Goal: Transaction & Acquisition: Download file/media

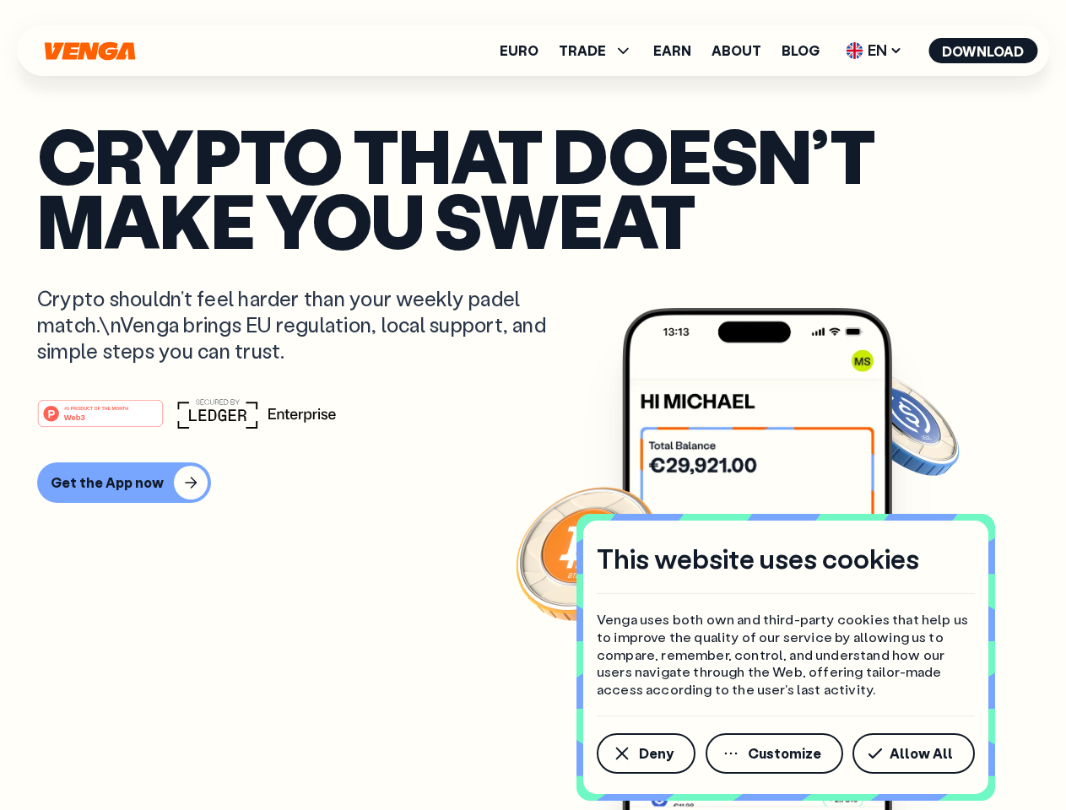
click at [533, 405] on div "#1 PRODUCT OF THE MONTH Web3" at bounding box center [533, 413] width 992 height 30
click at [645, 754] on span "Deny" at bounding box center [656, 754] width 35 height 14
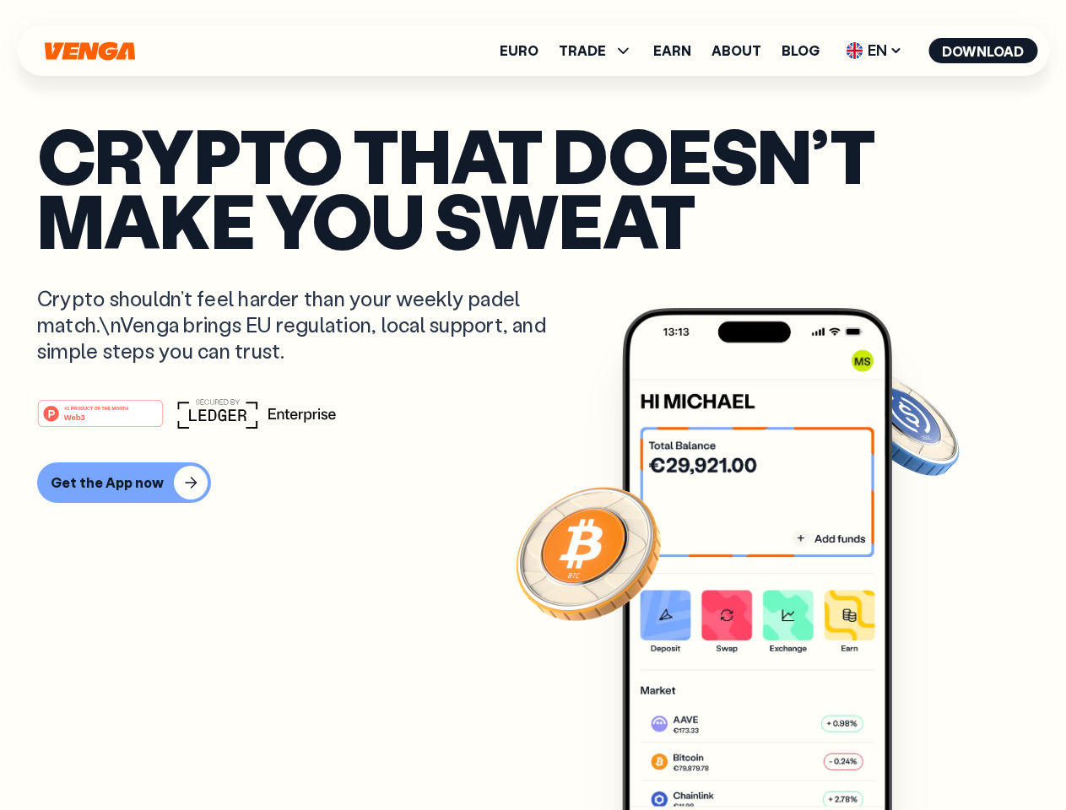
click at [776, 754] on img at bounding box center [757, 591] width 270 height 566
click at [917, 754] on article "Crypto that doesn’t make you sweat Crypto shouldn’t feel harder than your weekl…" at bounding box center [533, 438] width 992 height 633
click at [601, 51] on span "TRADE" at bounding box center [582, 51] width 47 height 14
click at [875, 51] on span "EN" at bounding box center [874, 50] width 68 height 27
click at [983, 51] on button "Download" at bounding box center [983, 50] width 109 height 25
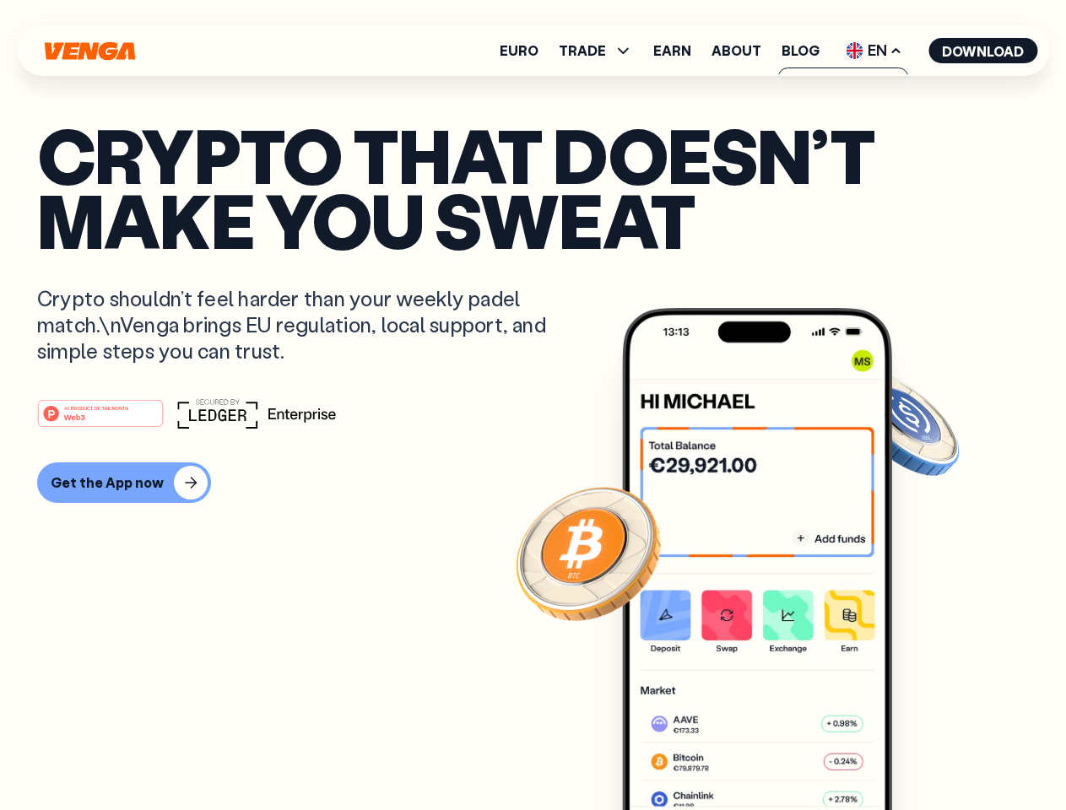
click at [533, 451] on div "#1 PRODUCT OF THE MONTH Web3 Get the App now" at bounding box center [533, 450] width 992 height 105
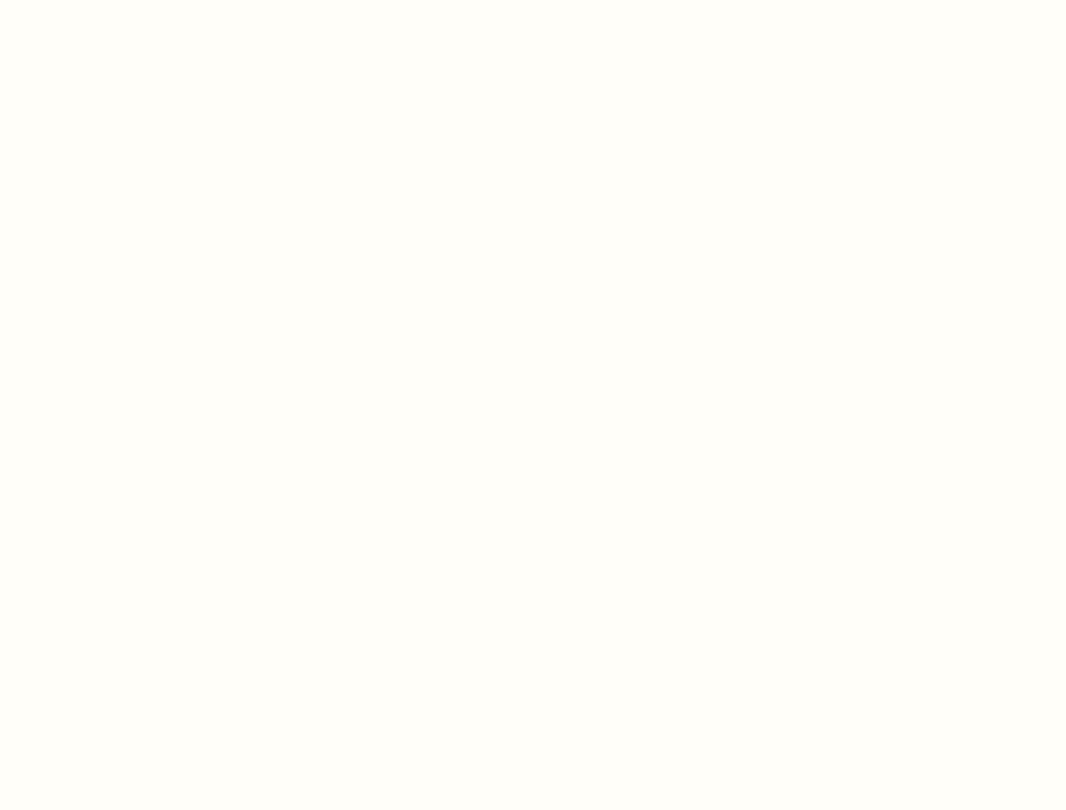
click at [122, 0] on html "This website uses cookies Venga uses both own and third-party cookies that help…" at bounding box center [533, 0] width 1066 height 0
click at [103, 0] on html "This website uses cookies Venga uses both own and third-party cookies that help…" at bounding box center [533, 0] width 1066 height 0
